Goal: Task Accomplishment & Management: Complete application form

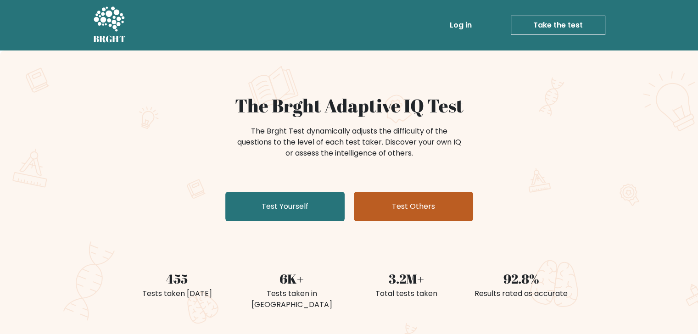
click at [370, 193] on link "Test Others" at bounding box center [413, 206] width 119 height 29
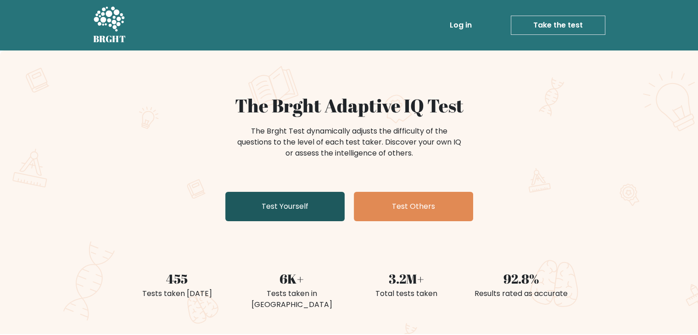
click at [256, 206] on link "Test Yourself" at bounding box center [284, 206] width 119 height 29
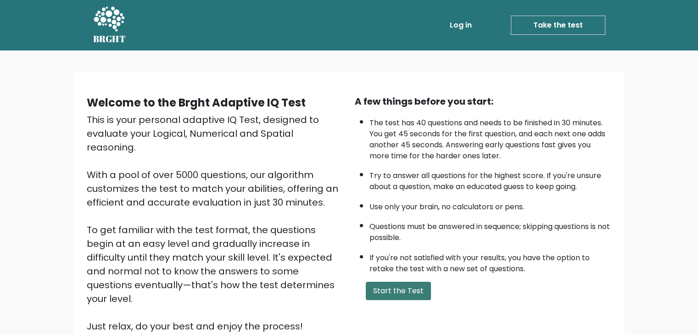
click at [401, 282] on button "Start the Test" at bounding box center [398, 291] width 65 height 18
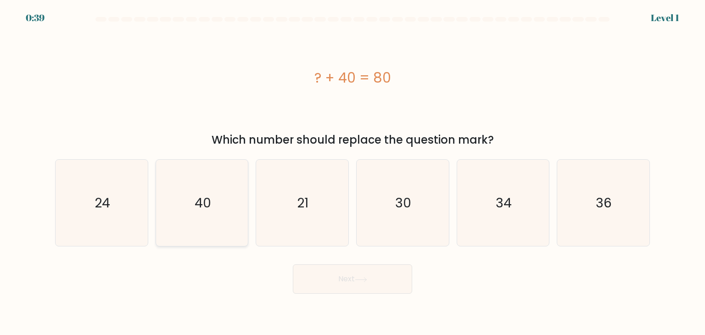
click at [195, 195] on text "40" at bounding box center [203, 203] width 17 height 18
click at [353, 172] on input "b. 40" at bounding box center [353, 170] width 0 height 5
radio input "true"
click at [340, 283] on button "Next" at bounding box center [352, 278] width 119 height 29
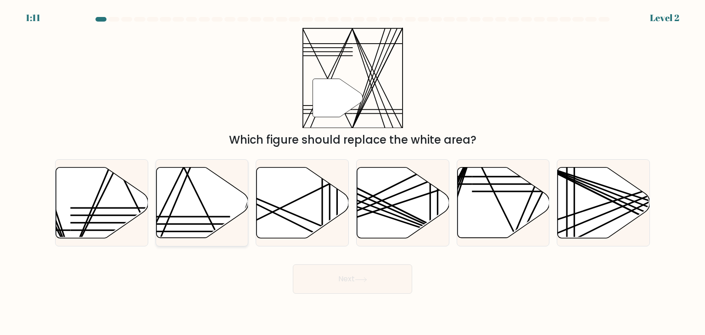
click at [215, 214] on icon at bounding box center [202, 203] width 92 height 71
click at [353, 172] on input "b." at bounding box center [353, 170] width 0 height 5
radio input "true"
click at [323, 276] on button "Next" at bounding box center [352, 278] width 119 height 29
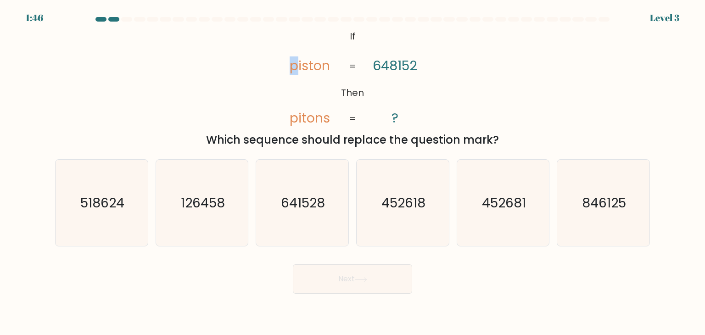
drag, startPoint x: 300, startPoint y: 72, endPoint x: 286, endPoint y: 68, distance: 14.8
click at [286, 68] on icon "@import url('[URL][DOMAIN_NAME]); If Then piston pitons 648152 ? = =" at bounding box center [352, 78] width 163 height 101
click at [307, 210] on text "641528" at bounding box center [303, 203] width 44 height 18
click at [353, 172] on input "c. 641528" at bounding box center [353, 170] width 0 height 5
radio input "true"
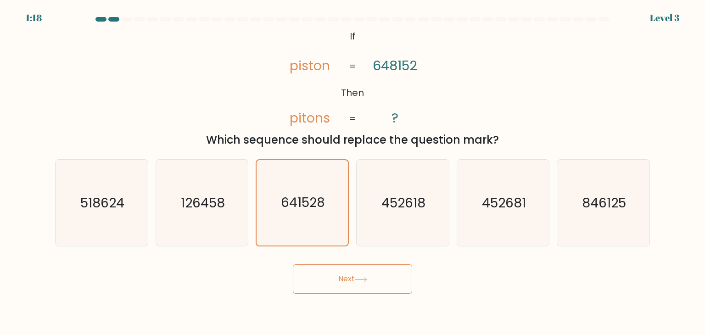
click at [362, 272] on button "Next" at bounding box center [352, 278] width 119 height 29
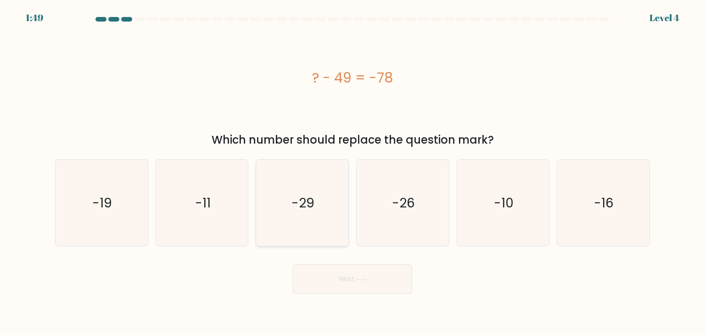
click at [302, 210] on text "-29" at bounding box center [303, 203] width 23 height 18
click at [353, 172] on input "c. -29" at bounding box center [353, 170] width 0 height 5
radio input "true"
click at [340, 291] on button "Next" at bounding box center [352, 278] width 119 height 29
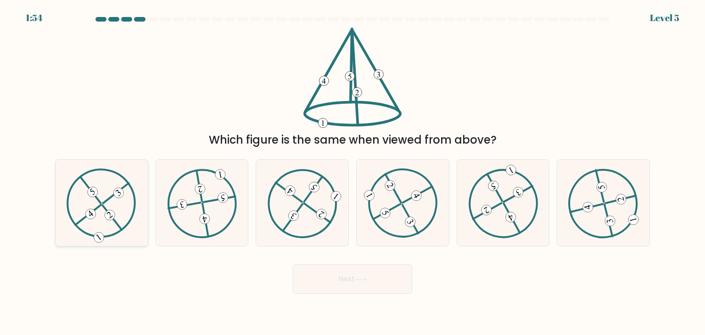
click at [134, 208] on icon at bounding box center [102, 202] width 70 height 69
click at [353, 172] on input "a." at bounding box center [353, 170] width 0 height 5
radio input "true"
click at [364, 278] on icon at bounding box center [361, 279] width 12 height 5
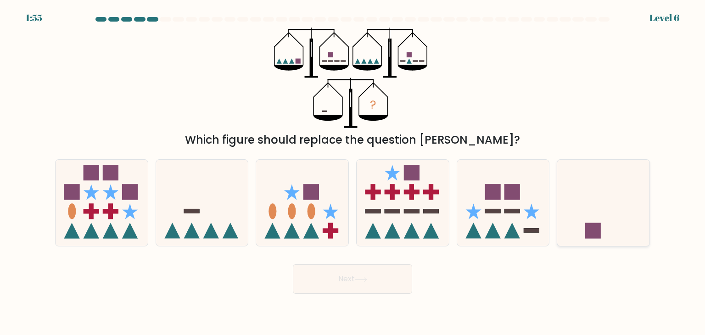
click at [593, 222] on icon at bounding box center [603, 203] width 92 height 76
click at [353, 172] on input "f." at bounding box center [353, 170] width 0 height 5
radio input "true"
click at [349, 294] on body "1:55 Level 6" at bounding box center [352, 167] width 705 height 335
click at [348, 287] on button "Next" at bounding box center [352, 278] width 119 height 29
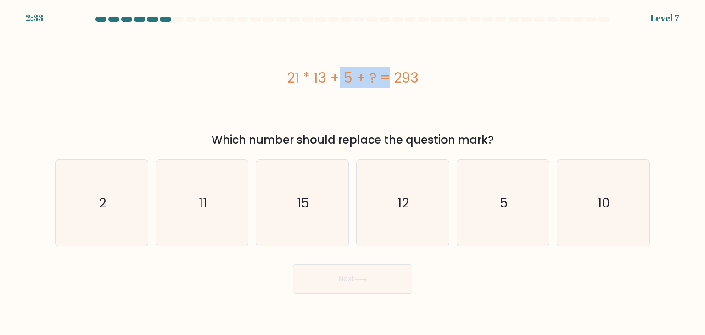
drag, startPoint x: 308, startPoint y: 78, endPoint x: 289, endPoint y: 78, distance: 19.8
click at [289, 78] on div "21 * 13 + 5 + ? = 293" at bounding box center [352, 77] width 595 height 21
